Goal: Go to known website: Access a specific website the user already knows

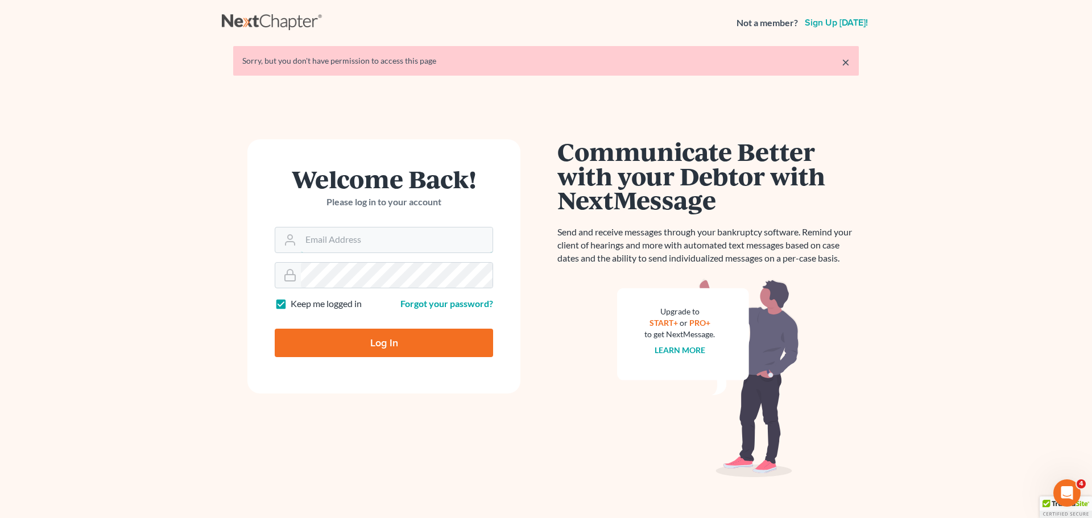
type input "[PERSON_NAME][EMAIL_ADDRESS][DOMAIN_NAME]"
click at [367, 341] on input "Log In" at bounding box center [384, 343] width 218 height 28
type input "Thinking..."
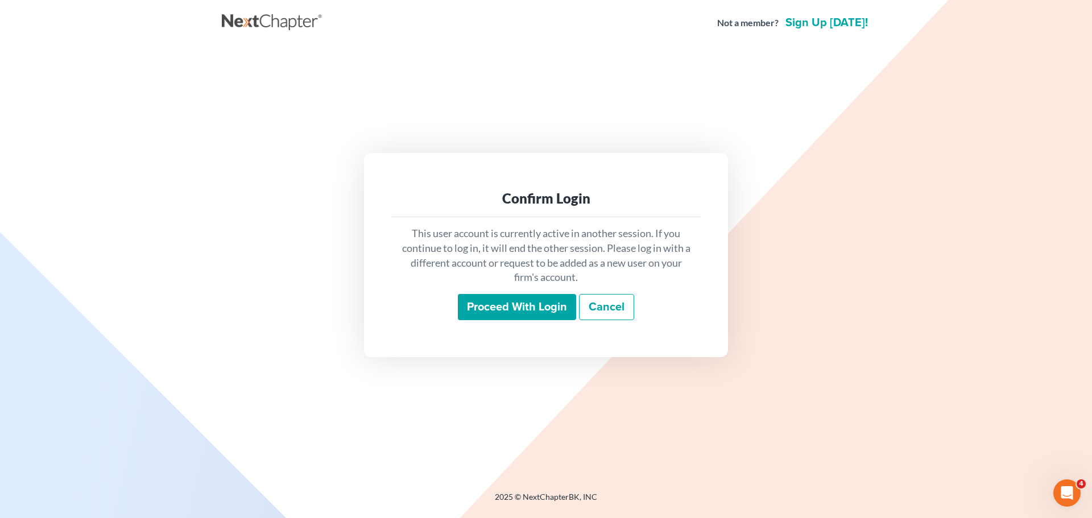
click at [472, 300] on input "Proceed with login" at bounding box center [517, 307] width 118 height 26
